Goal: Information Seeking & Learning: Learn about a topic

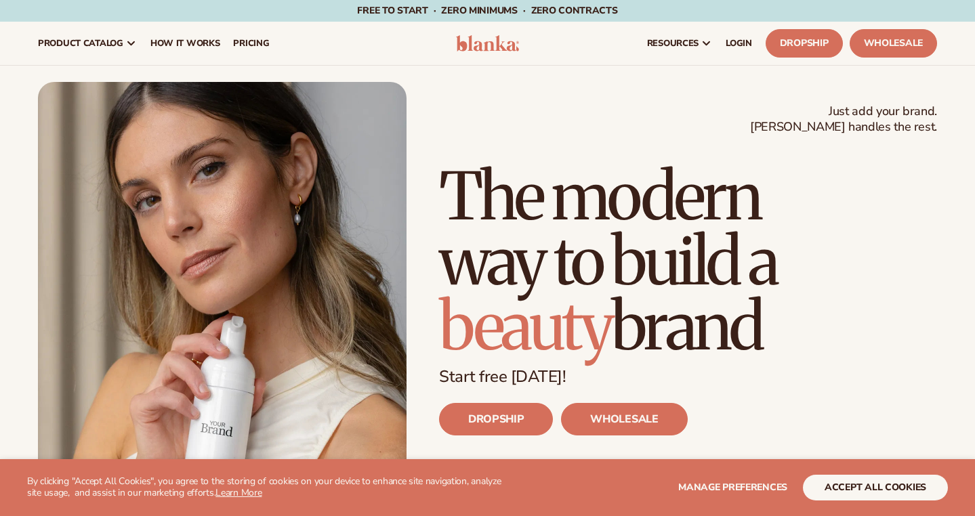
click at [922, 228] on h1 "The modern way to build a beauty brand" at bounding box center [688, 261] width 498 height 195
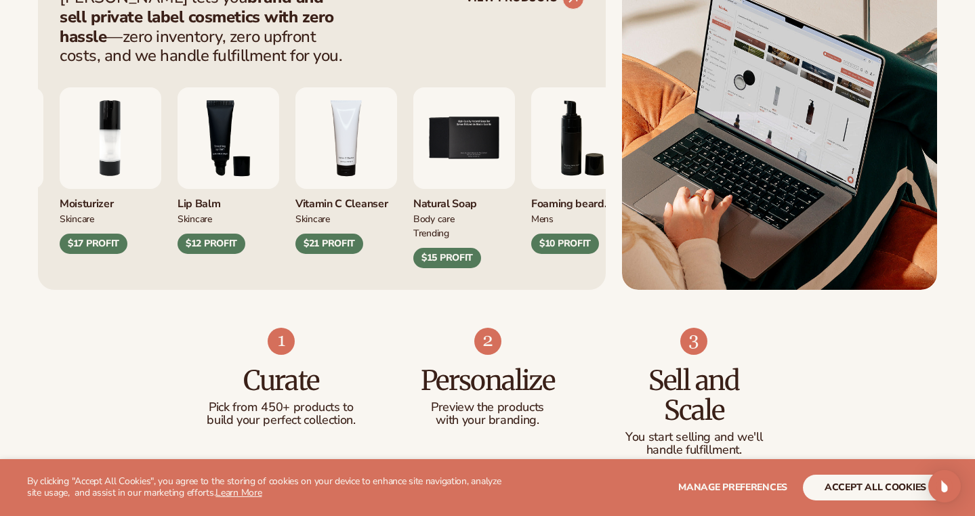
scroll to position [623, 0]
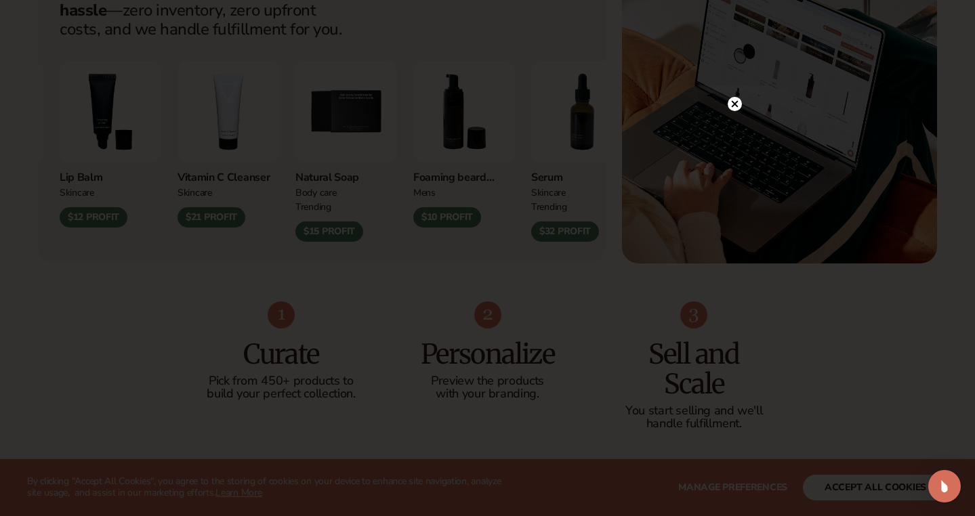
click at [731, 102] on circle at bounding box center [734, 104] width 14 height 14
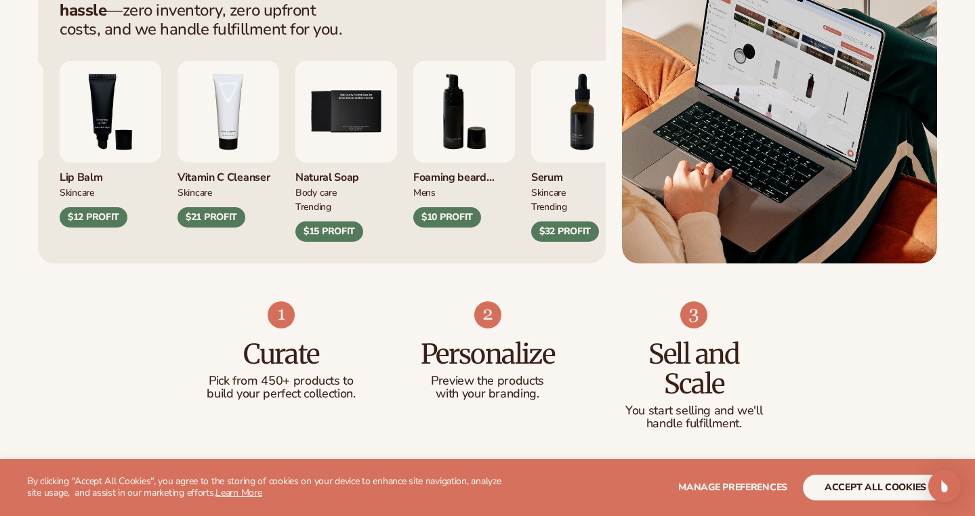
click at [898, 274] on div "Curate Pick from 450+ products to build your perfect collection. Personalize Pr…" at bounding box center [487, 379] width 975 height 233
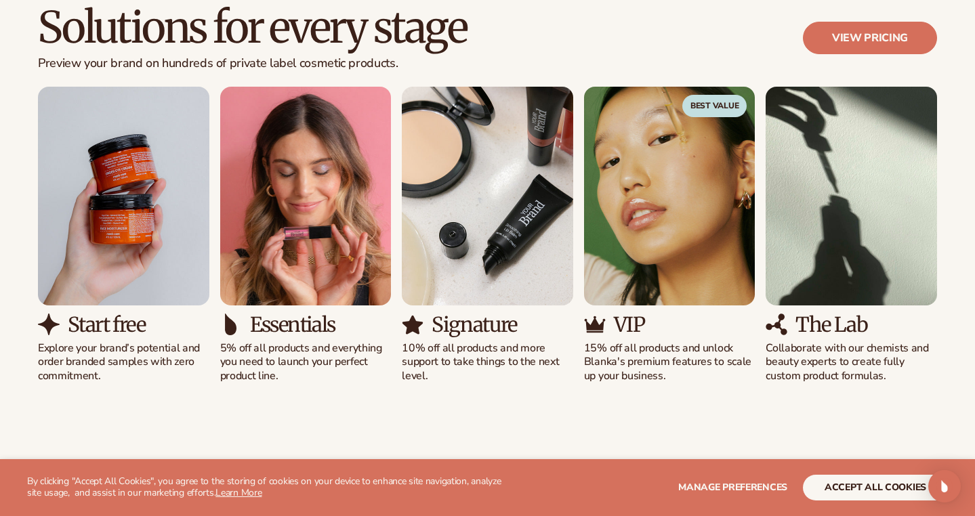
scroll to position [1265, 0]
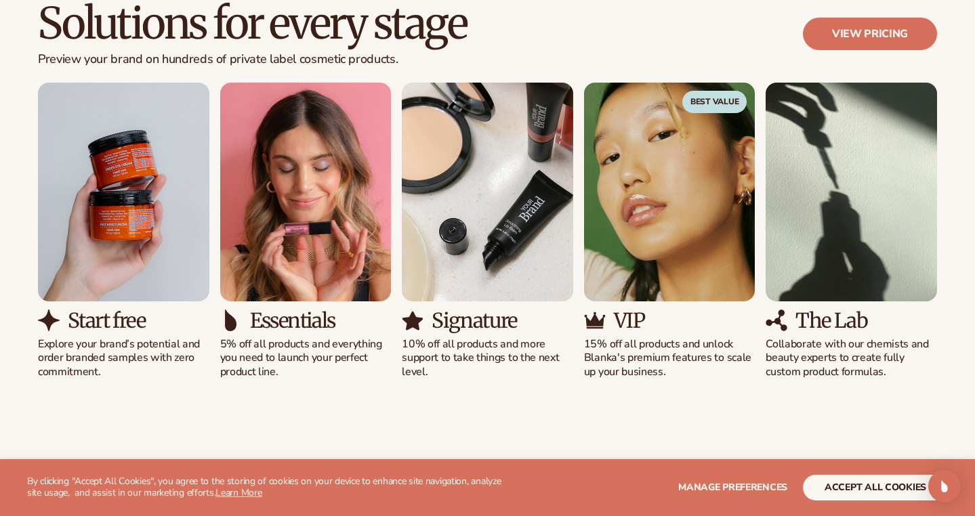
click at [269, 242] on img "2 / 5" at bounding box center [305, 192] width 171 height 218
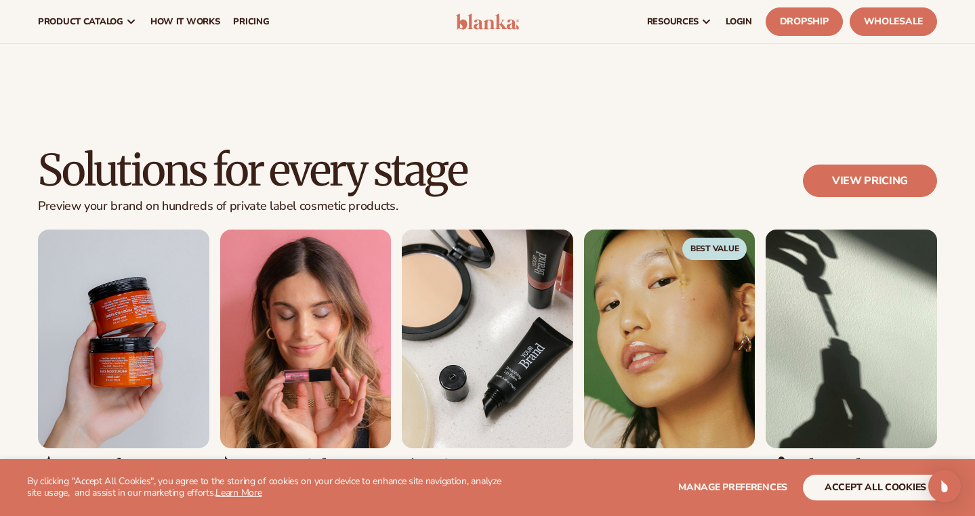
scroll to position [1117, 0]
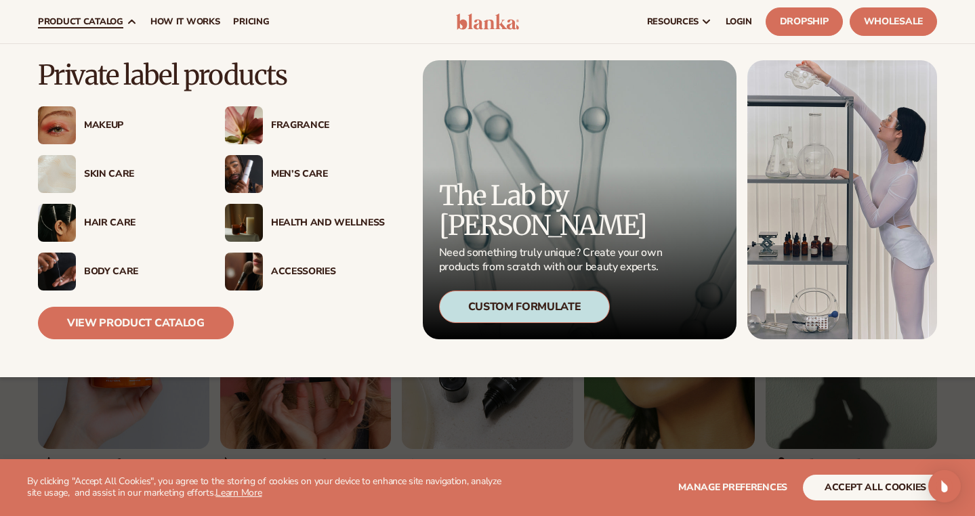
click at [47, 125] on img at bounding box center [57, 125] width 38 height 38
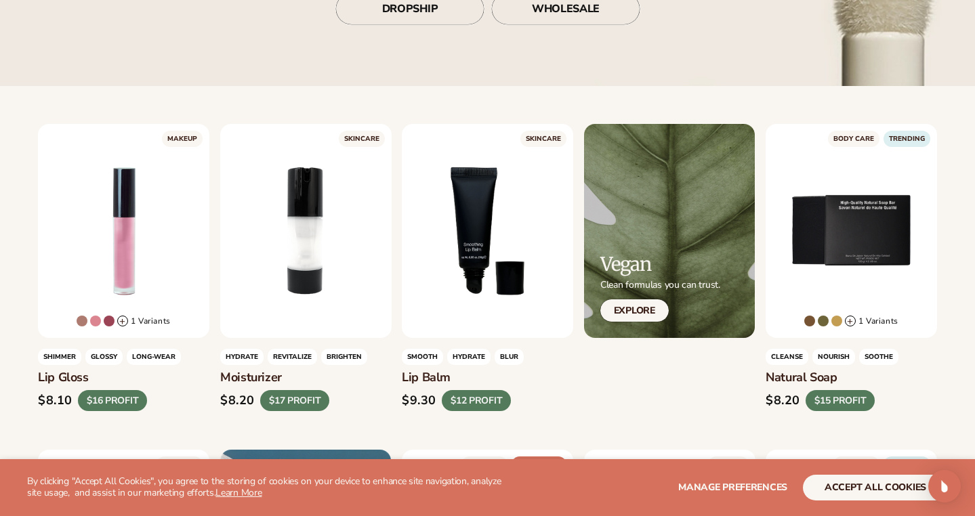
scroll to position [311, 0]
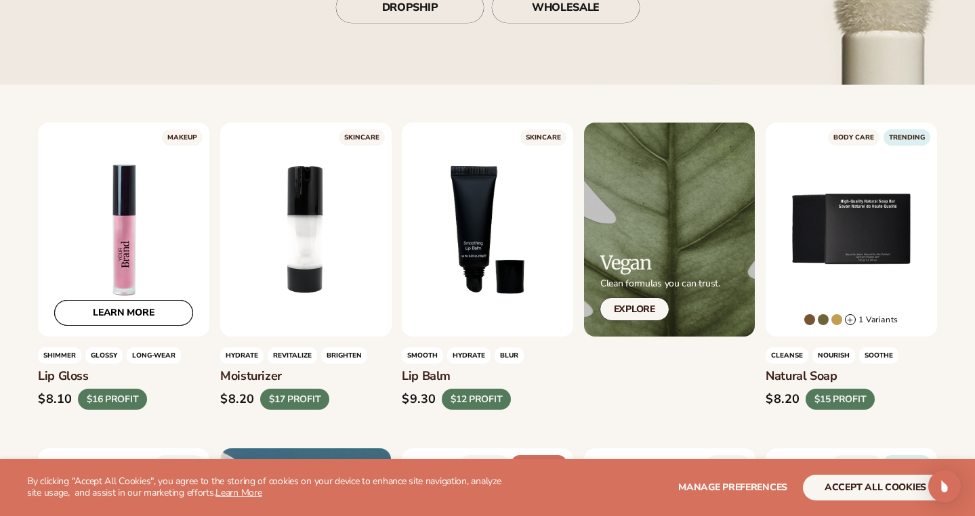
click at [113, 308] on link "LEARN MORE" at bounding box center [123, 313] width 139 height 26
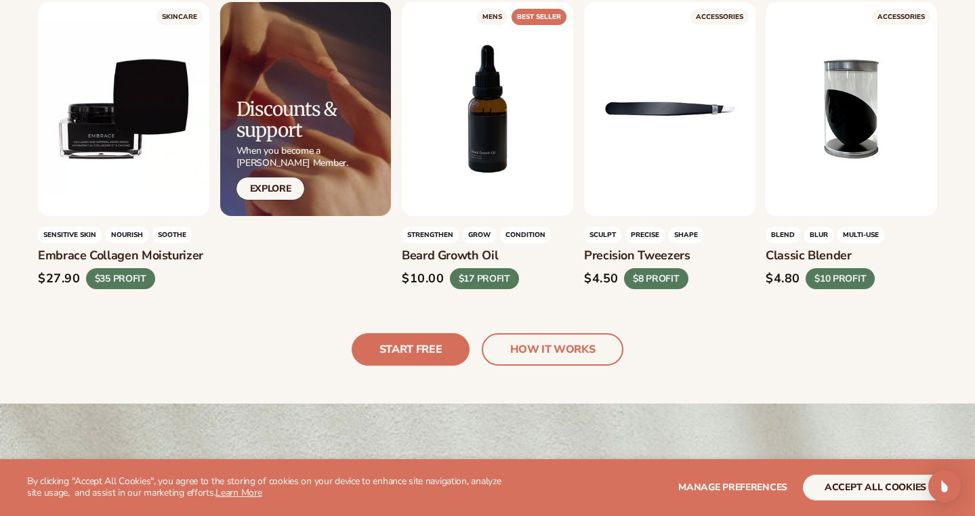
scroll to position [3068, 0]
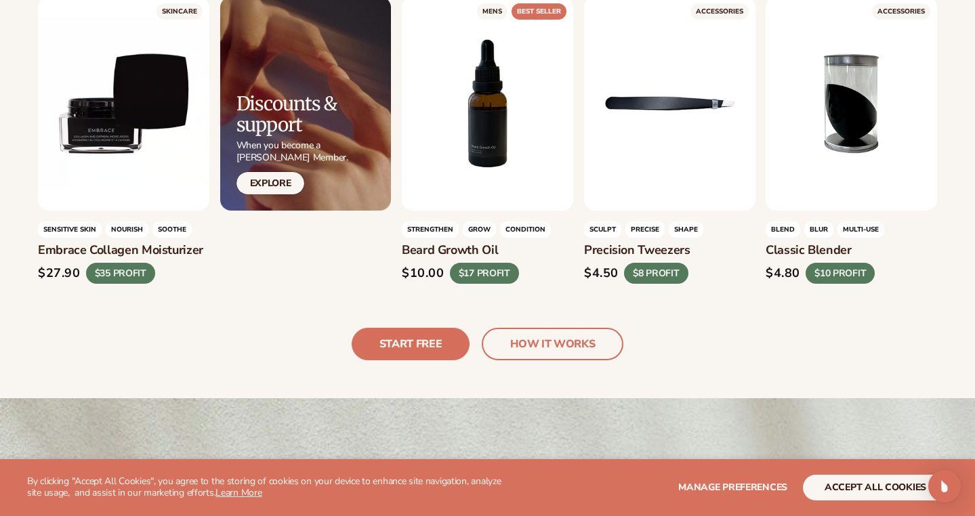
click at [520, 328] on link "HOW IT WORKS" at bounding box center [553, 344] width 142 height 33
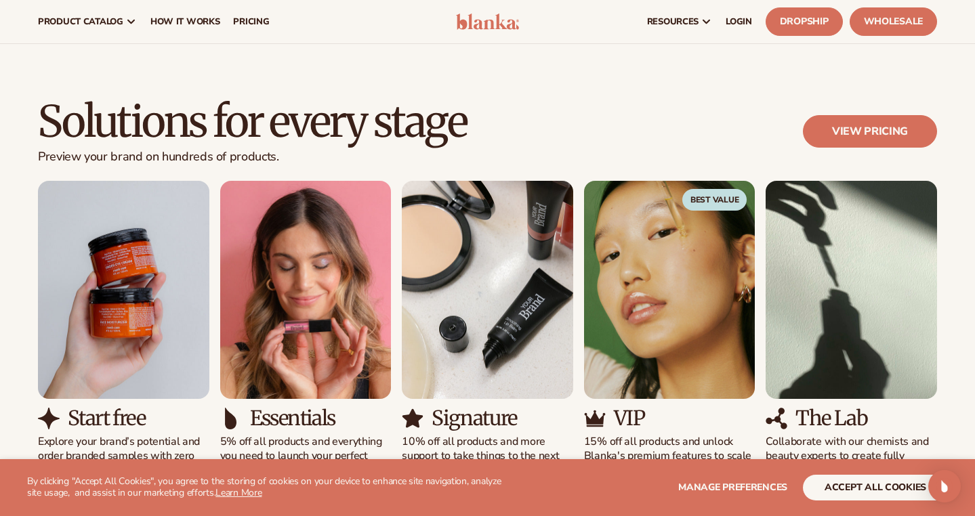
scroll to position [738, 0]
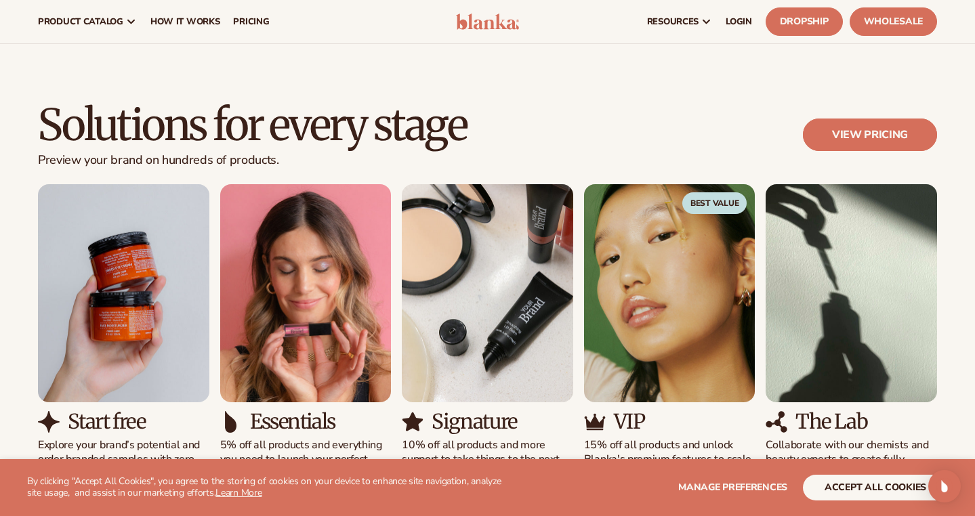
click at [846, 141] on link "View pricing" at bounding box center [870, 135] width 134 height 33
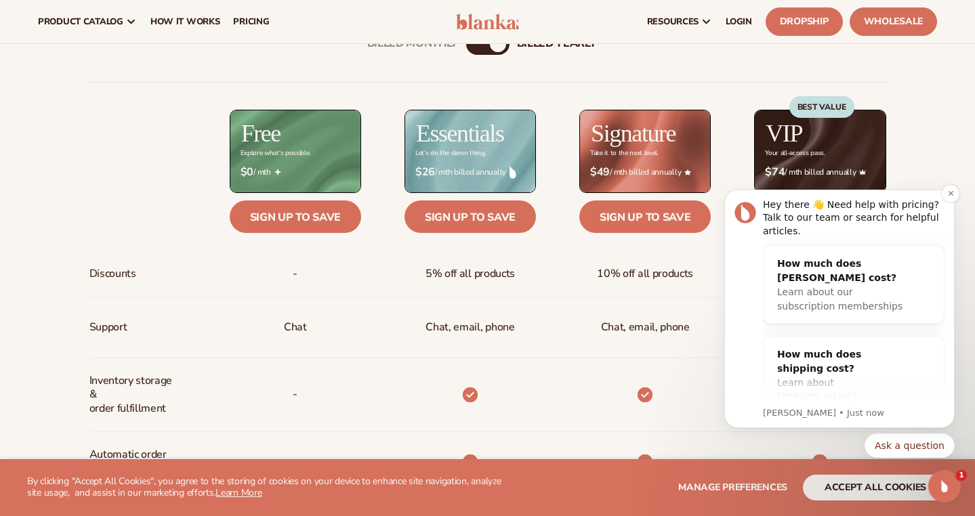
scroll to position [482, 0]
